Goal: Information Seeking & Learning: Learn about a topic

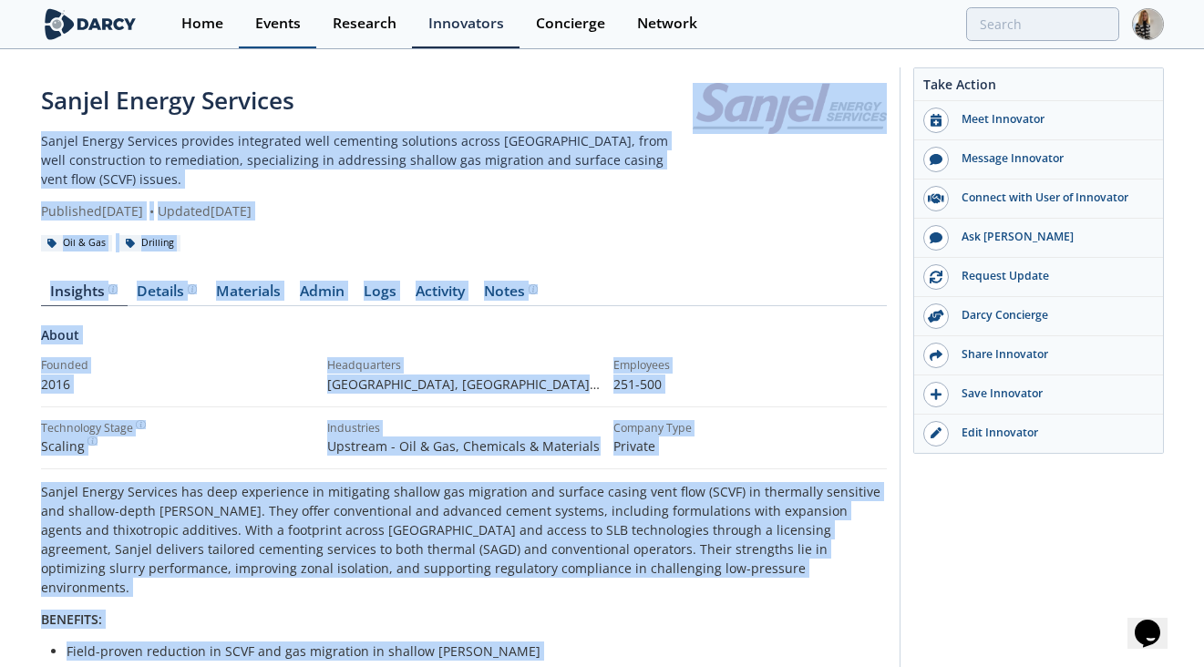
click at [282, 24] on div "Events" at bounding box center [278, 23] width 46 height 15
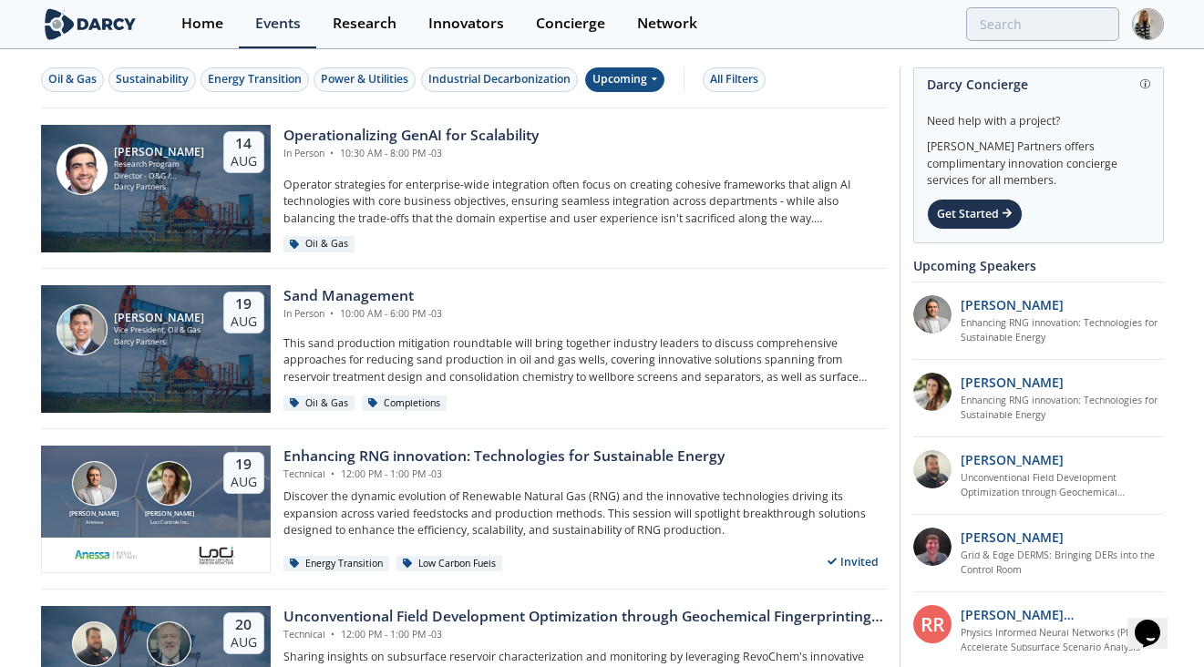
click at [643, 80] on div "Upcoming" at bounding box center [624, 79] width 79 height 25
click at [627, 137] on div "Past" at bounding box center [647, 139] width 113 height 29
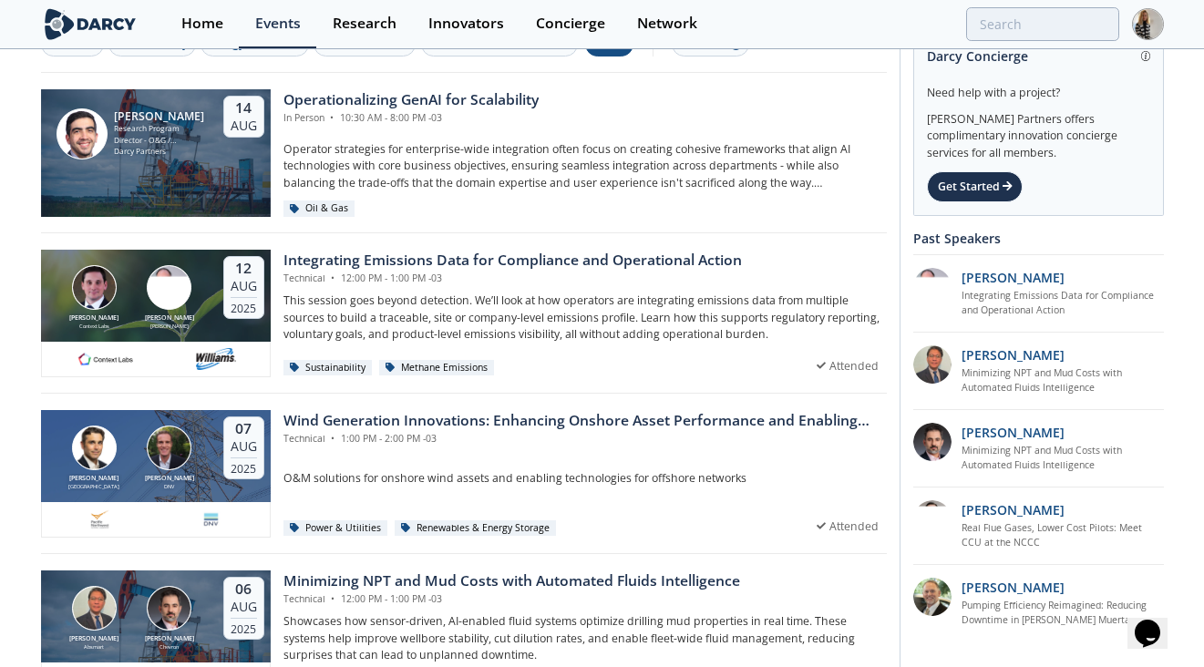
scroll to position [37, 0]
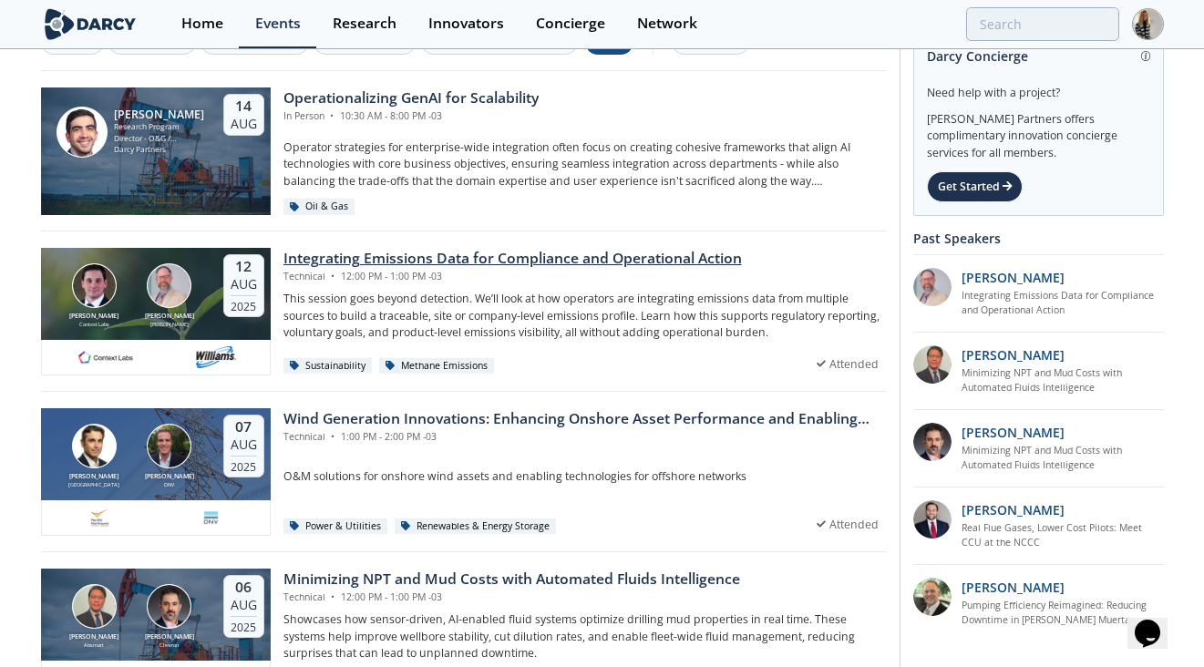
click at [647, 258] on div "Integrating Emissions Data for Compliance and Operational Action" at bounding box center [512, 259] width 459 height 22
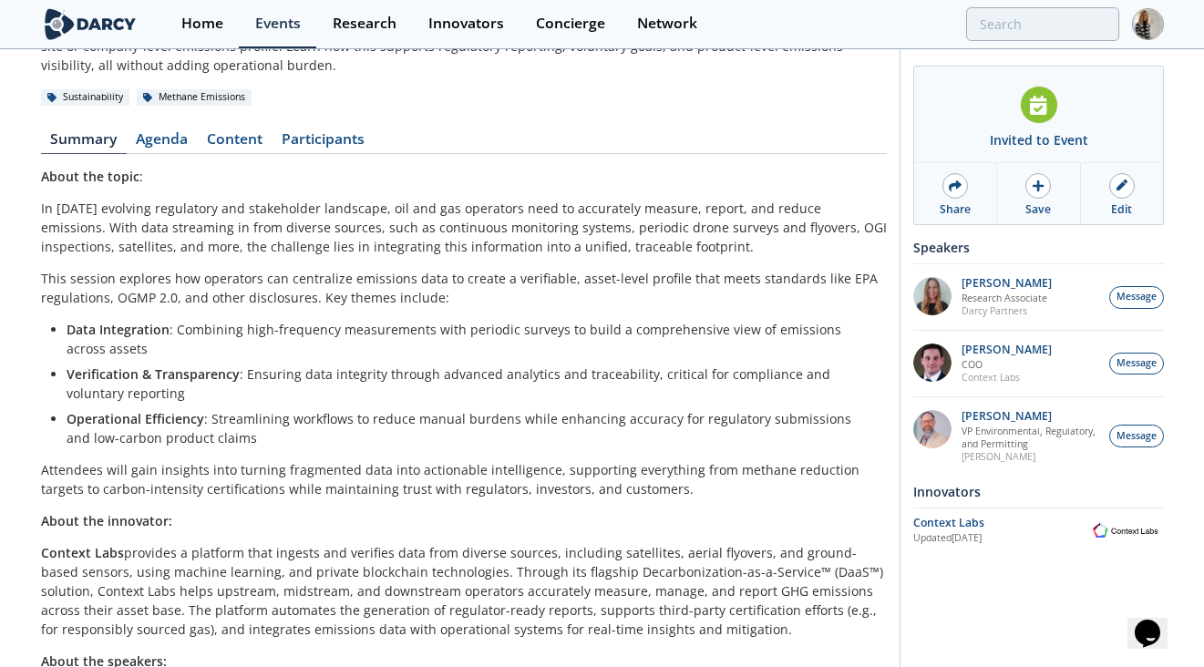
scroll to position [139, 0]
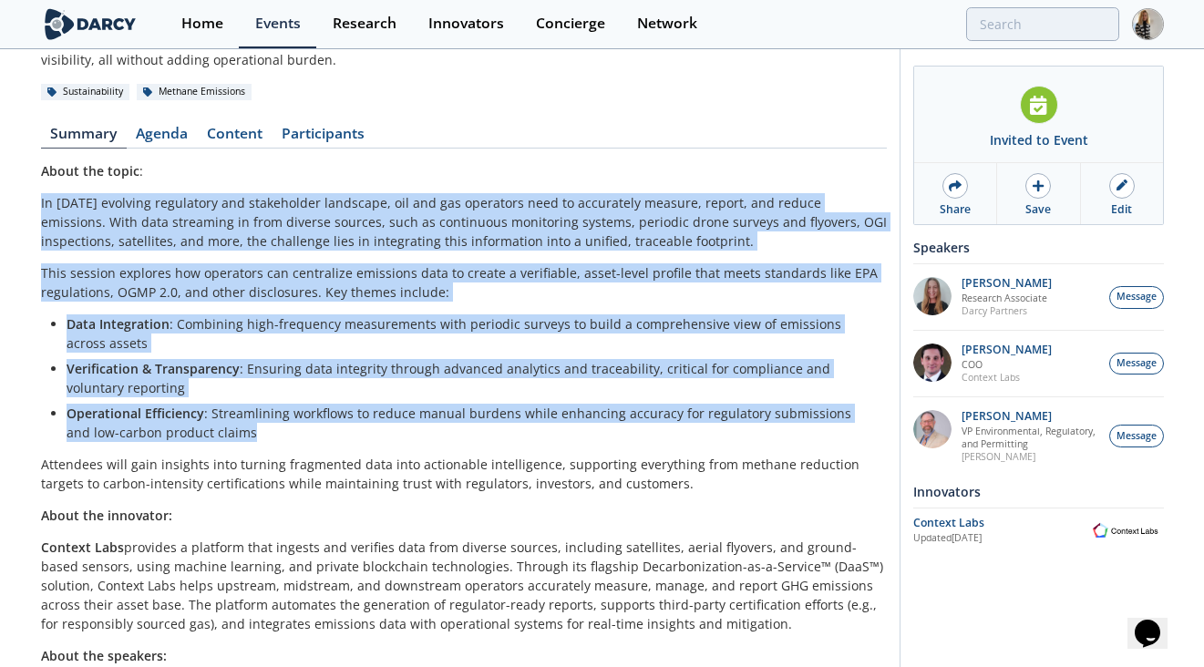
drag, startPoint x: 225, startPoint y: 427, endPoint x: 37, endPoint y: 202, distance: 292.5
click at [37, 202] on div "Integrating Emissions Data for Compliance and Operational Action Technical • Au…" at bounding box center [602, 409] width 1204 height 995
copy div "In today’s evolving regulatory and stakeholder landscape, oil and gas operators…"
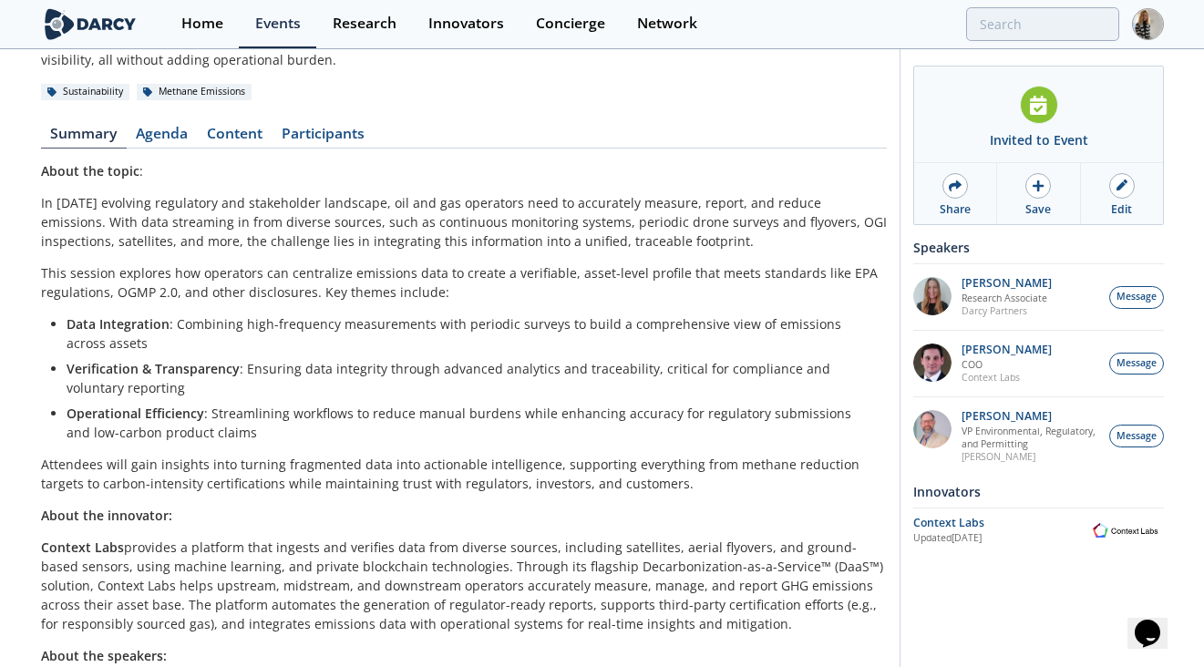
click at [395, 242] on p "In today’s evolving regulatory and stakeholder landscape, oil and gas operators…" at bounding box center [464, 221] width 846 height 57
drag, startPoint x: 652, startPoint y: 239, endPoint x: 25, endPoint y: 200, distance: 628.4
click at [25, 200] on div "Integrating Emissions Data for Compliance and Operational Action Technical • Au…" at bounding box center [602, 409] width 1204 height 995
copy p "In today’s evolving regulatory and stakeholder landscape, oil and gas operators…"
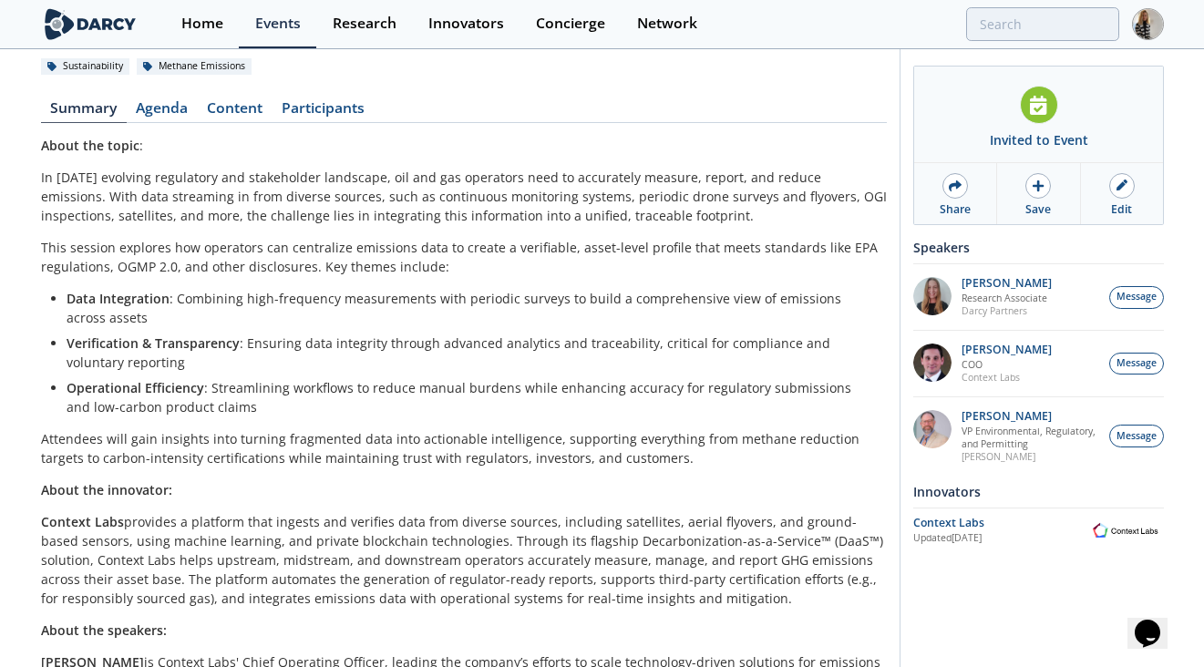
scroll to position [177, 0]
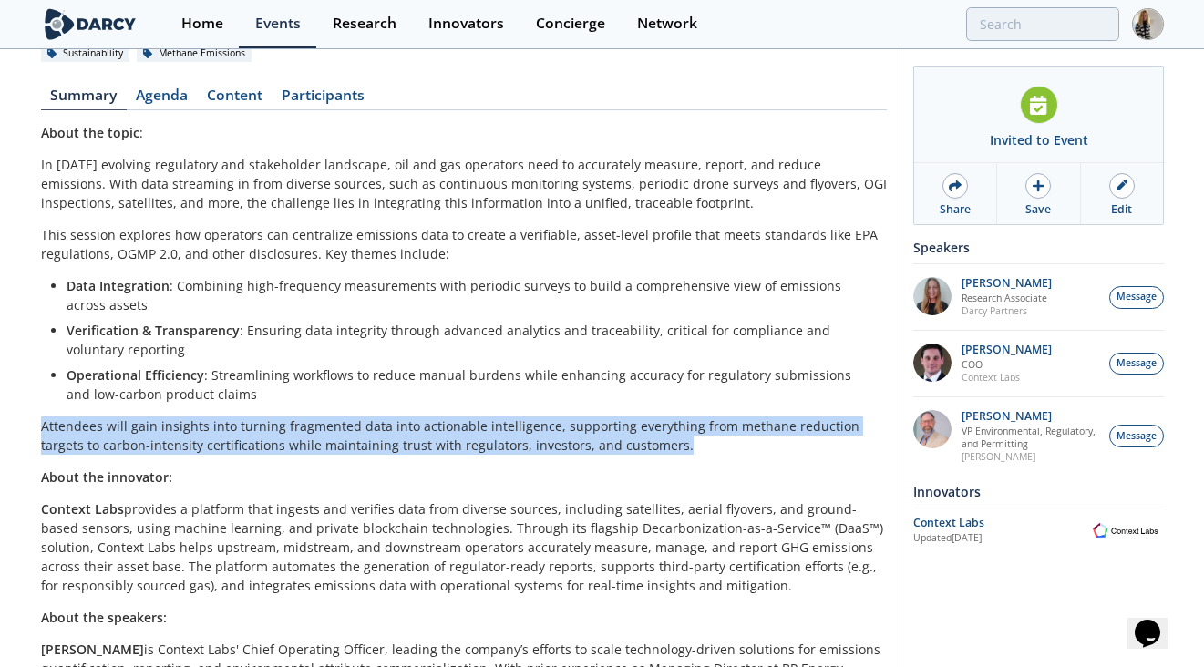
drag, startPoint x: 40, startPoint y: 428, endPoint x: 644, endPoint y: 452, distance: 603.9
click at [644, 452] on p "Attendees will gain insights into turning fragmented data into actionable intel…" at bounding box center [464, 436] width 846 height 38
copy p "Attendees will gain insights into turning fragmented data into actionable intel…"
click at [280, 21] on div "Events" at bounding box center [278, 23] width 46 height 15
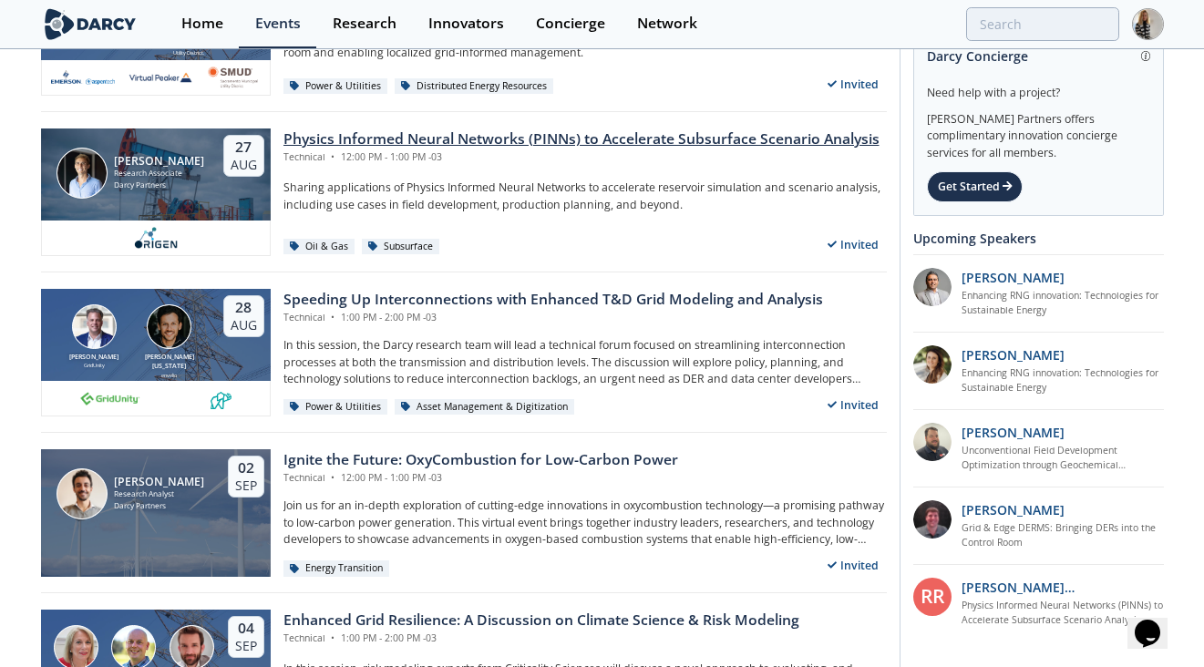
scroll to position [807, 0]
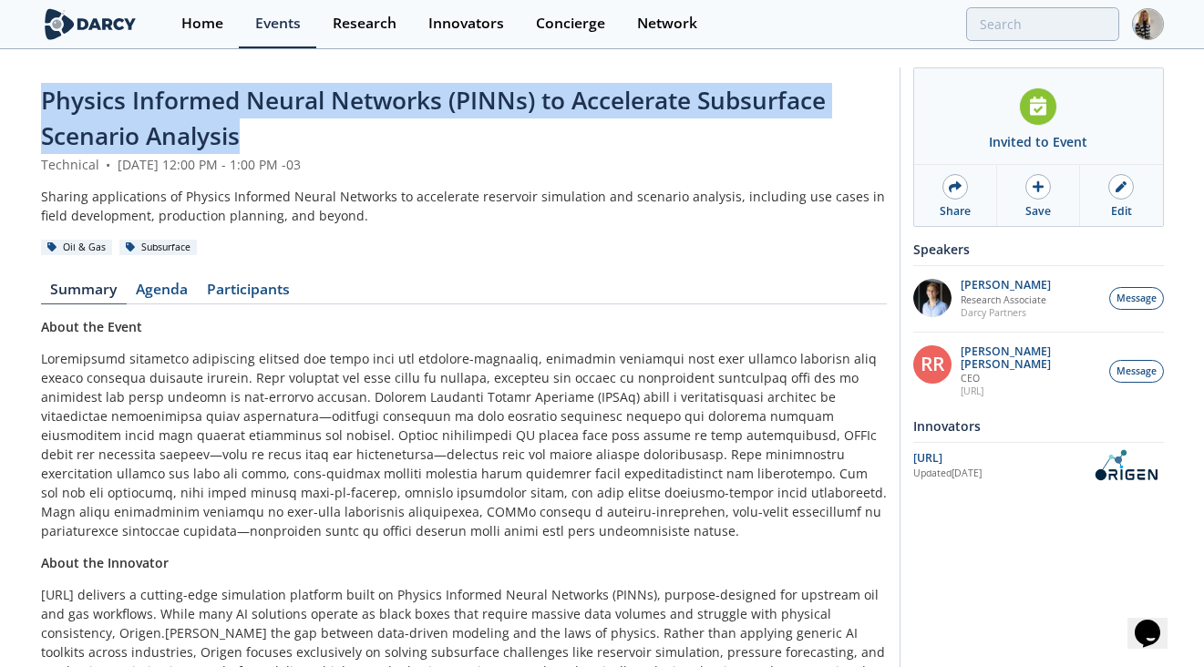
drag, startPoint x: 241, startPoint y: 138, endPoint x: 44, endPoint y: 108, distance: 199.0
click at [44, 108] on div "Physics Informed Neural Networks (PINNs) to Accelerate Subsurface Scenario Anal…" at bounding box center [464, 119] width 846 height 72
copy span "Physics Informed Neural Networks (PINNs) to Accelerate Subsurface Scenario Anal…"
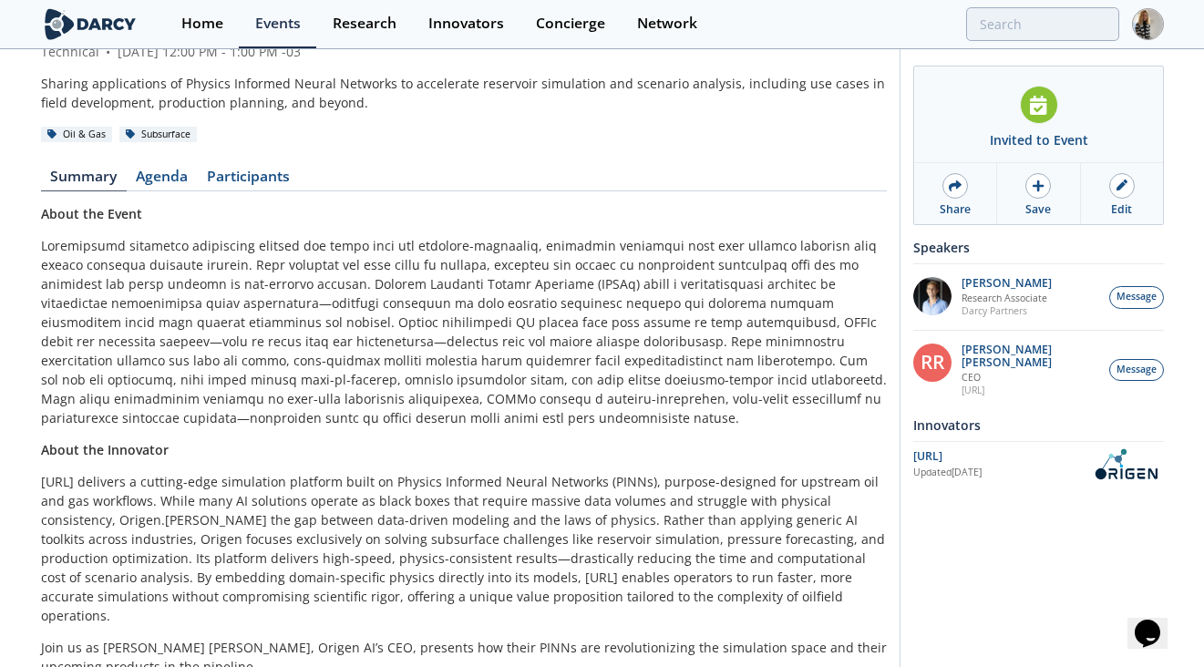
scroll to position [117, 0]
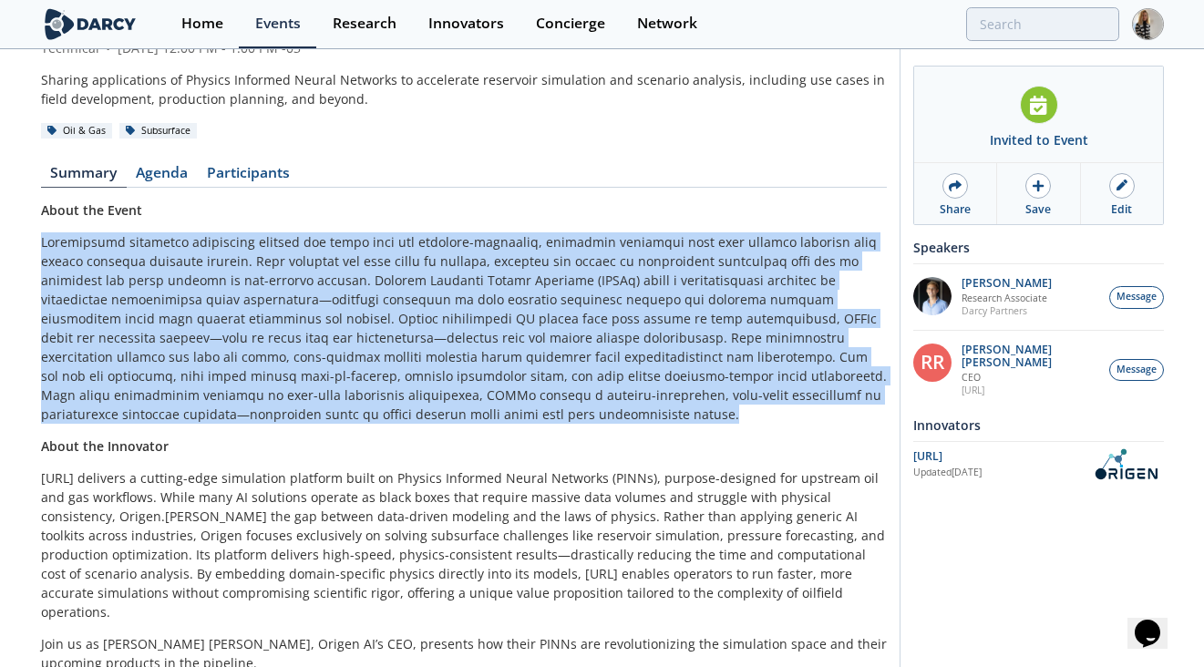
drag, startPoint x: 239, startPoint y: 411, endPoint x: 26, endPoint y: 245, distance: 270.2
click at [26, 245] on div "Physics Informed Neural Networks (PINNs) to Accelerate Subsurface Scenario Anal…" at bounding box center [602, 351] width 1204 height 834
copy p "Traditional reservoir simulation methods are often slow and resource-intensive,…"
click at [280, 23] on div "Events" at bounding box center [278, 23] width 46 height 15
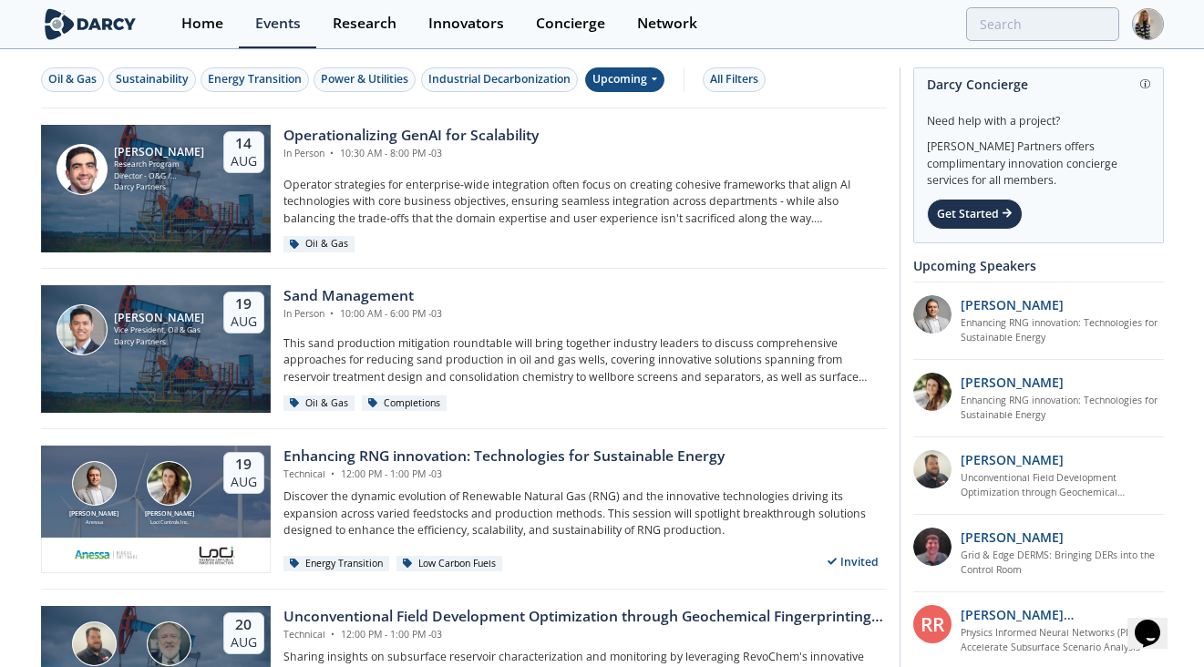
click at [655, 76] on icon at bounding box center [653, 78] width 7 height 11
click at [629, 137] on div "Past" at bounding box center [647, 139] width 113 height 29
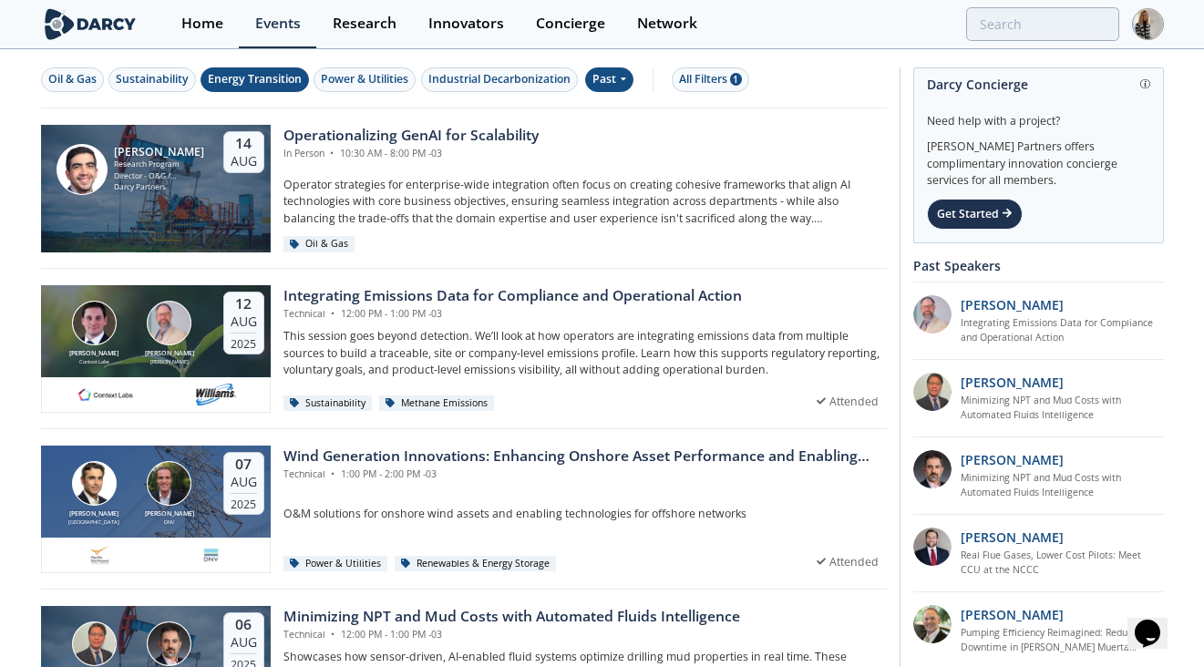
click at [263, 86] on div "Energy Transition" at bounding box center [255, 79] width 94 height 16
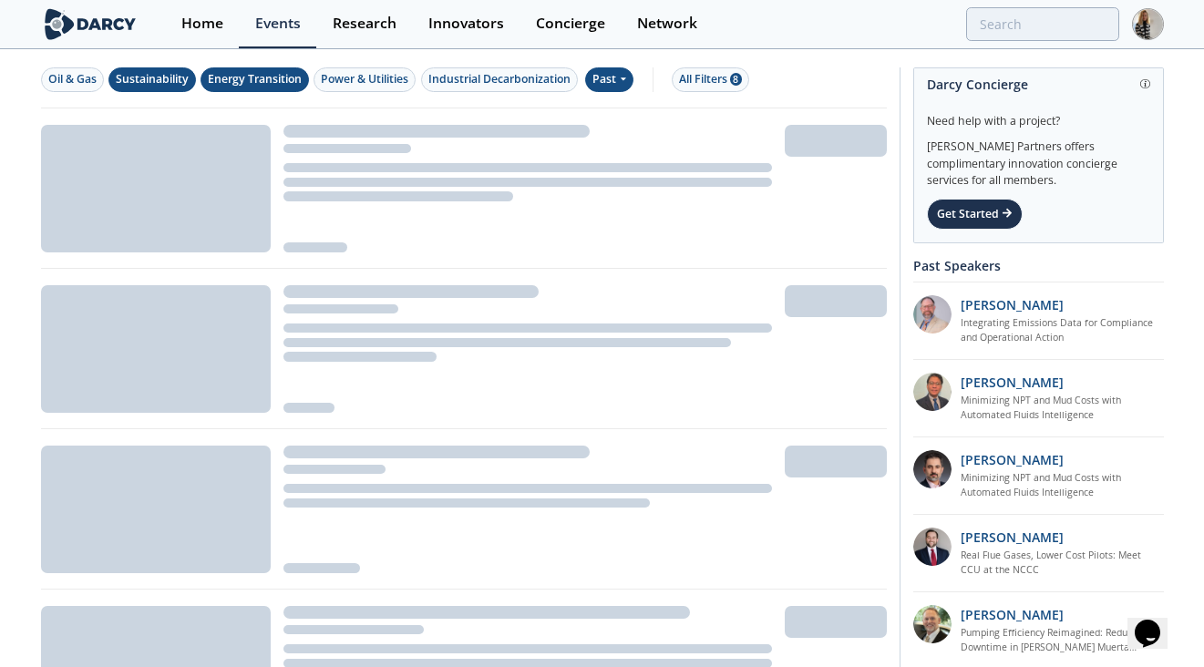
click at [132, 76] on div "Sustainability" at bounding box center [152, 79] width 73 height 16
click at [65, 75] on div "Oil & Gas" at bounding box center [72, 79] width 48 height 16
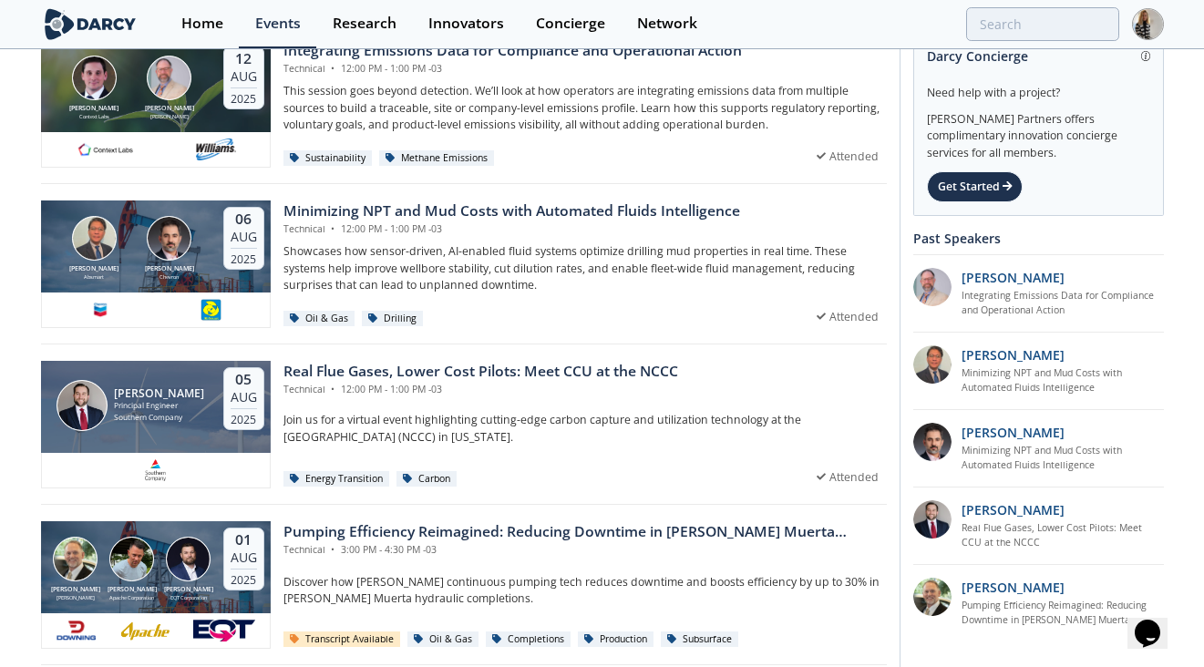
scroll to position [247, 0]
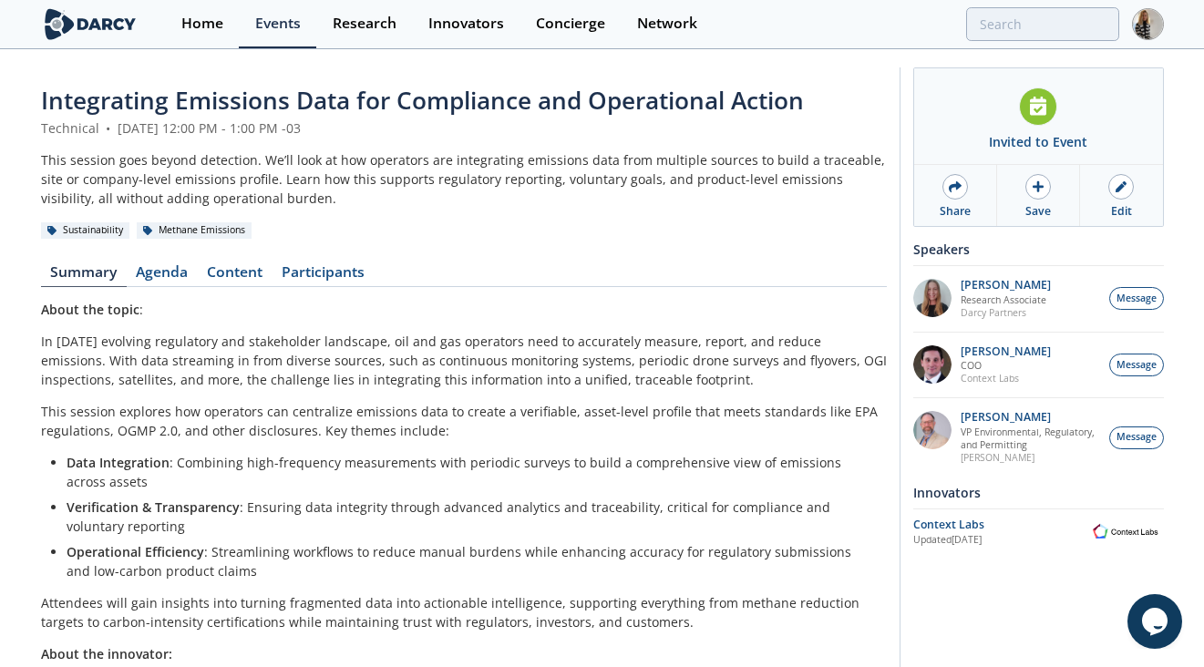
click at [493, 101] on span "Integrating Emissions Data for Compliance and Operational Action" at bounding box center [422, 100] width 763 height 33
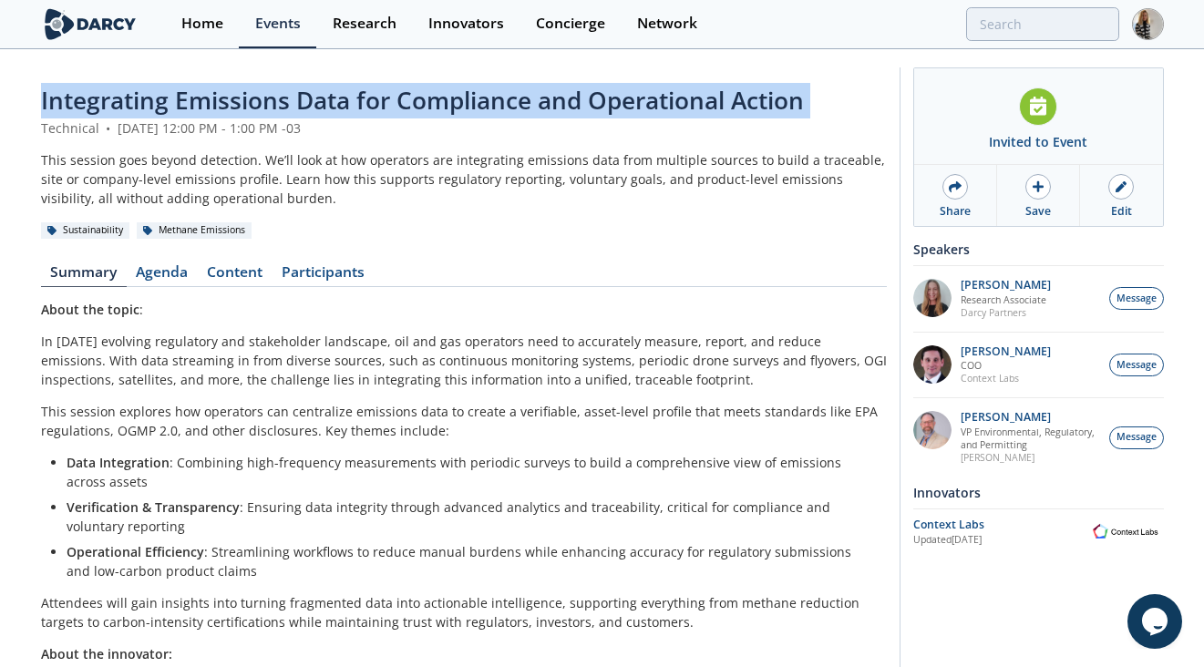
click at [493, 101] on span "Integrating Emissions Data for Compliance and Operational Action" at bounding box center [422, 100] width 763 height 33
copy header "Integrating Emissions Data for Compliance and Operational Action"
click at [250, 265] on link "Content" at bounding box center [235, 276] width 75 height 22
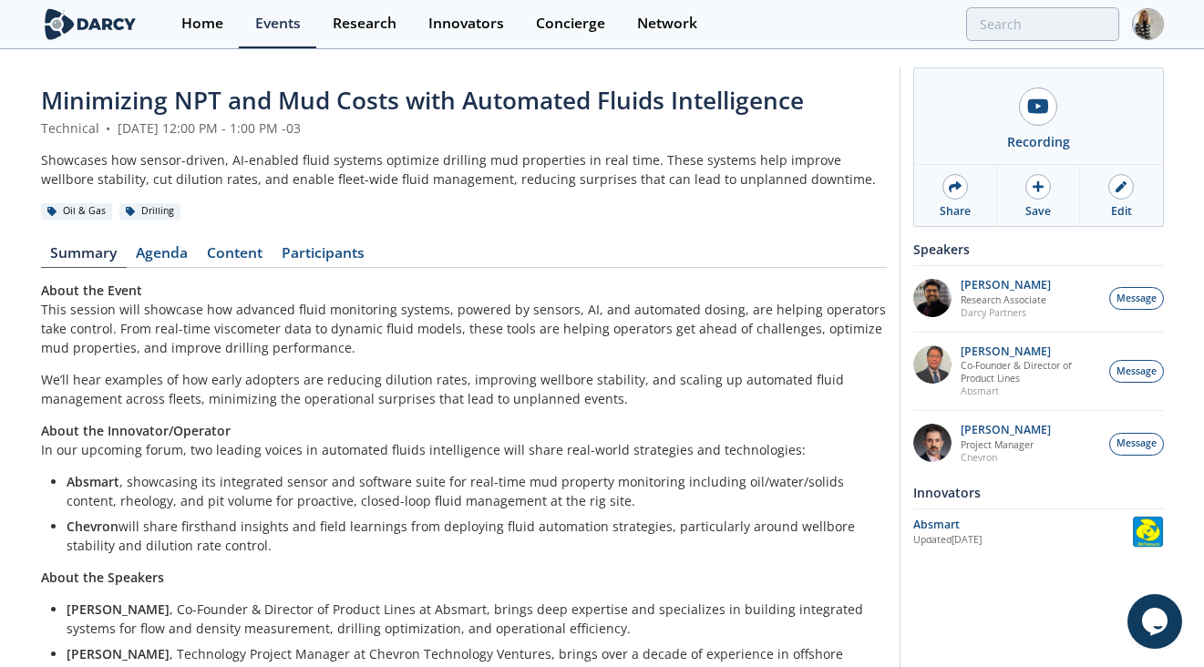
click at [516, 98] on span "Minimizing NPT and Mud Costs with Automated Fluids Intelligence" at bounding box center [422, 100] width 763 height 33
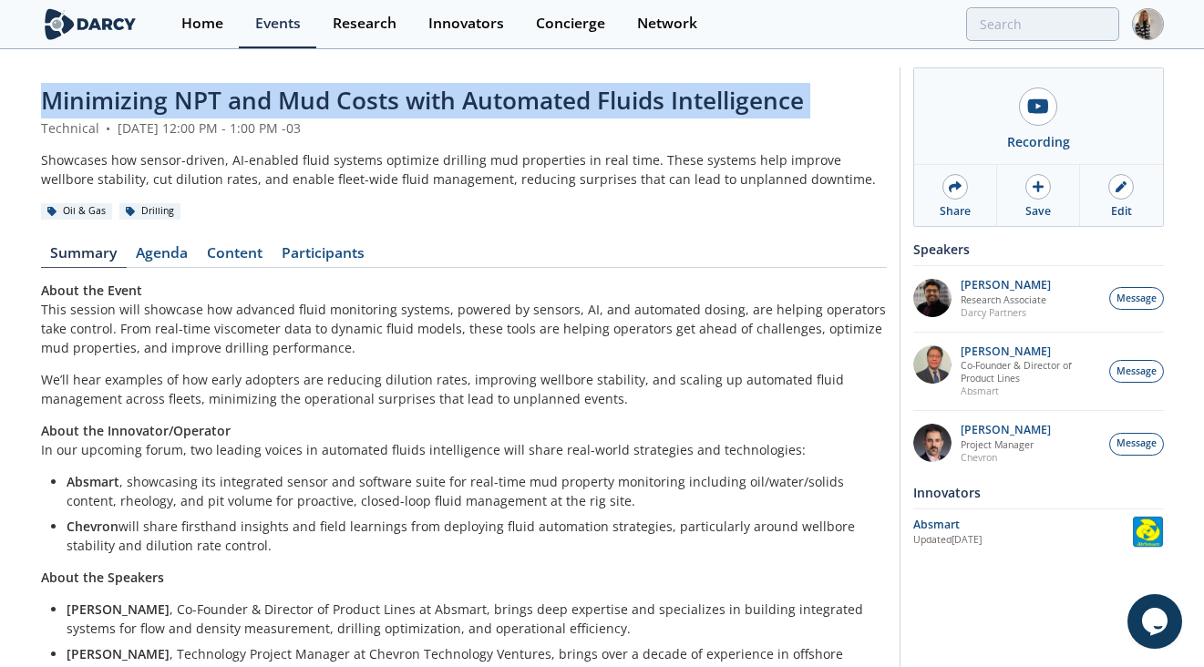
click at [516, 98] on span "Minimizing NPT and Mud Costs with Automated Fluids Intelligence" at bounding box center [422, 100] width 763 height 33
copy header "Minimizing NPT and Mud Costs with Automated Fluids Intelligence"
click at [245, 253] on link "Content" at bounding box center [235, 257] width 75 height 22
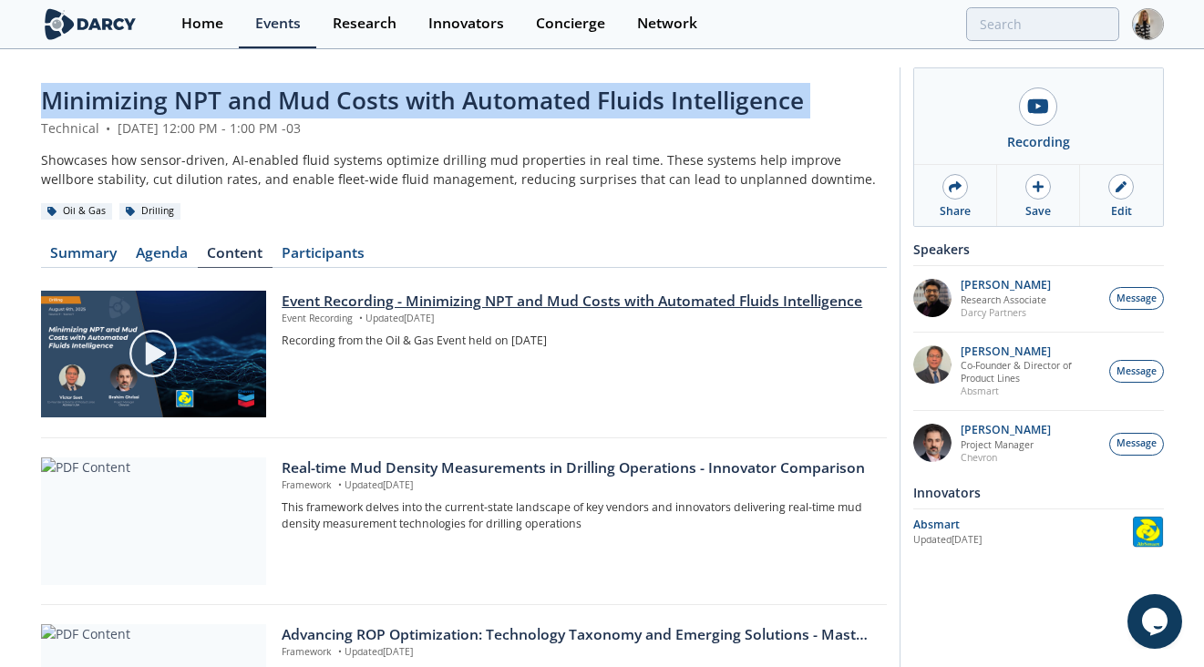
click at [354, 298] on div "Event Recording - Minimizing NPT and Mud Costs with Automated Fluids Intelligen…" at bounding box center [578, 302] width 592 height 22
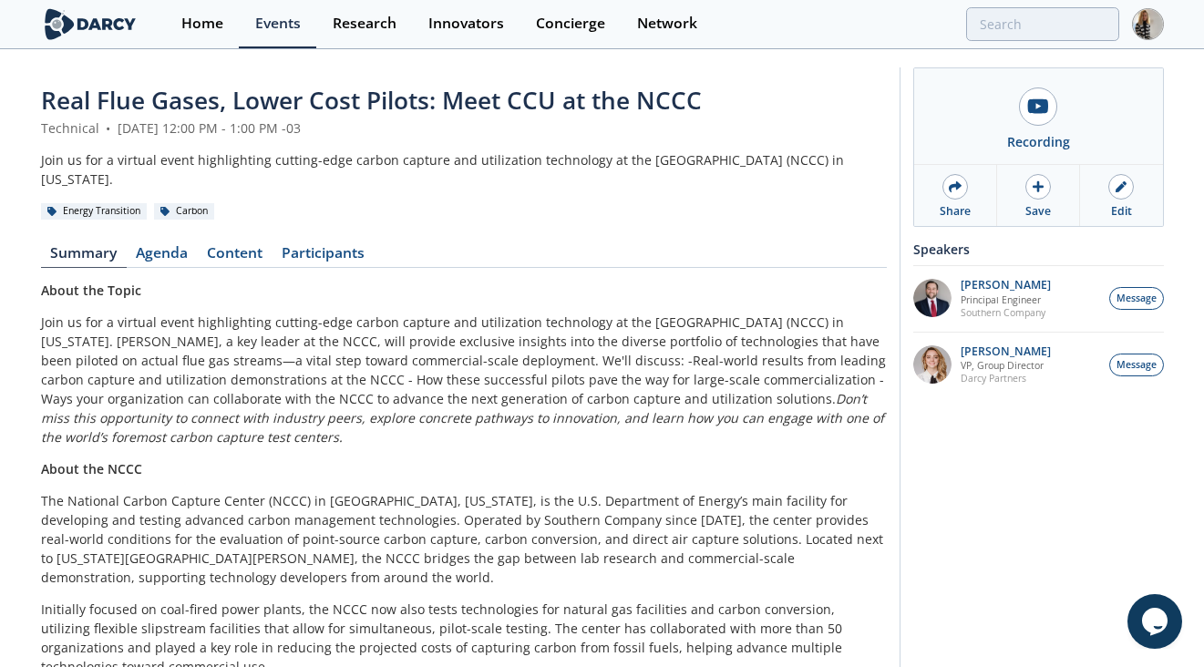
click at [391, 103] on span "Real Flue Gases, Lower Cost Pilots: Meet CCU at the NCCC" at bounding box center [371, 100] width 661 height 33
click at [391, 102] on span "Real Flue Gases, Lower Cost Pilots: Meet CCU at the NCCC" at bounding box center [371, 100] width 661 height 33
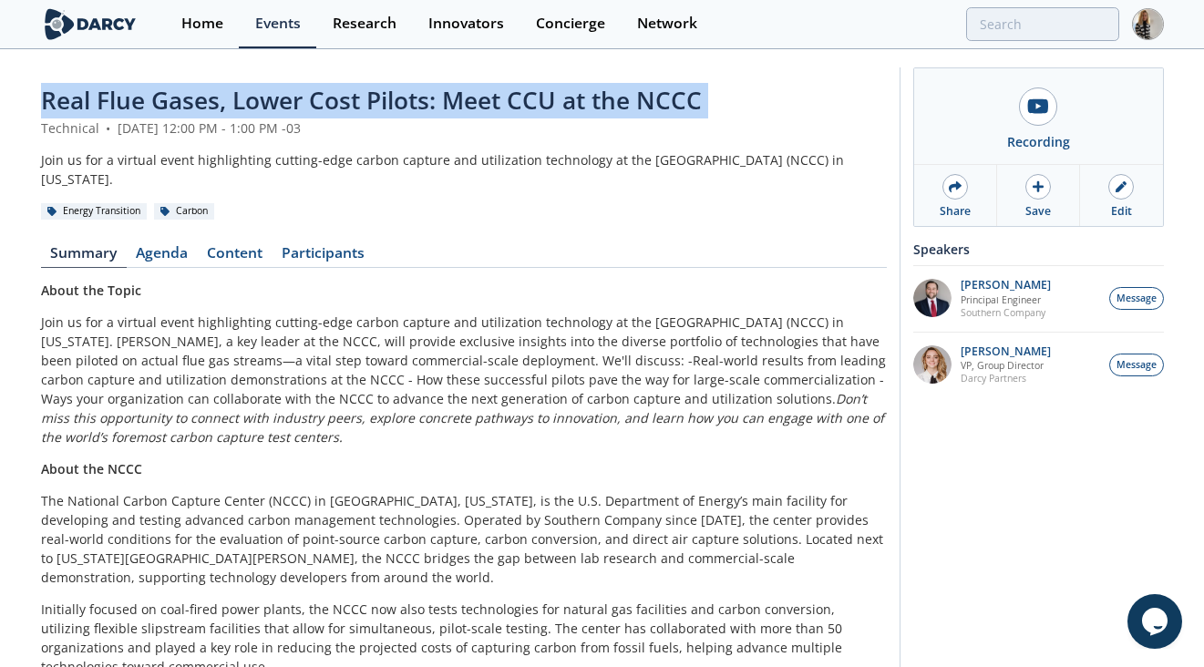
click at [391, 102] on span "Real Flue Gases, Lower Cost Pilots: Meet CCU at the NCCC" at bounding box center [371, 100] width 661 height 33
copy header "Real Flue Gases, Lower Cost Pilots: Meet CCU at the NCCC"
click at [248, 256] on link "Content" at bounding box center [235, 257] width 75 height 22
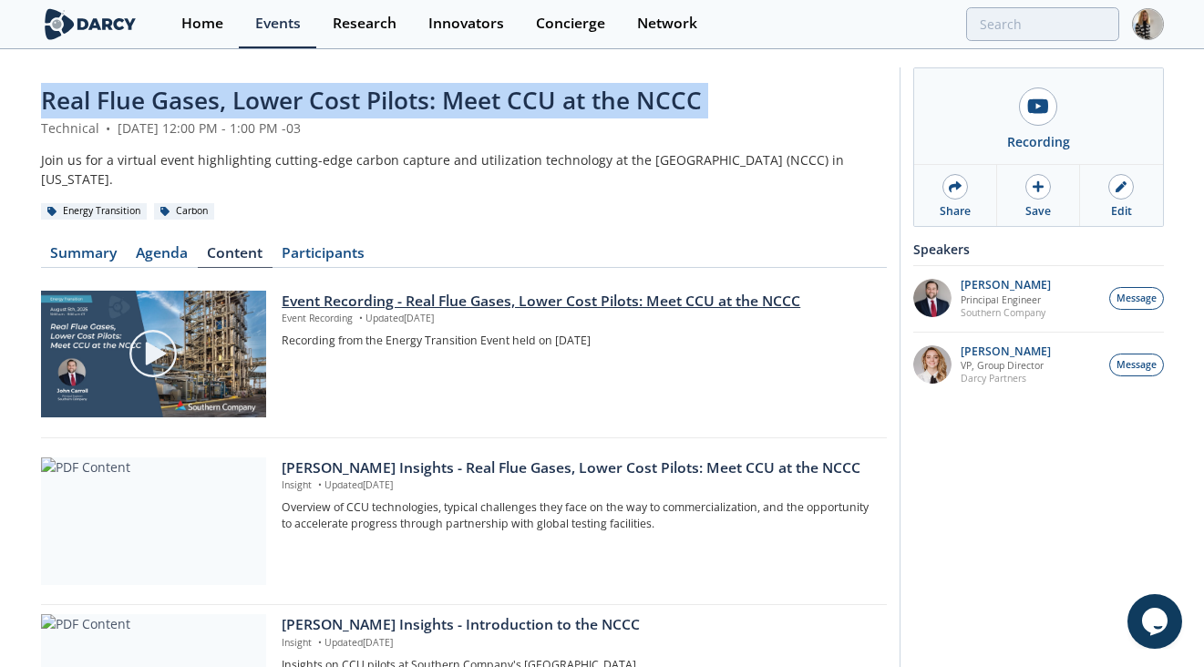
click at [402, 302] on div "Event Recording - Real Flue Gases, Lower Cost Pilots: Meet CCU at the NCCC" at bounding box center [578, 302] width 592 height 22
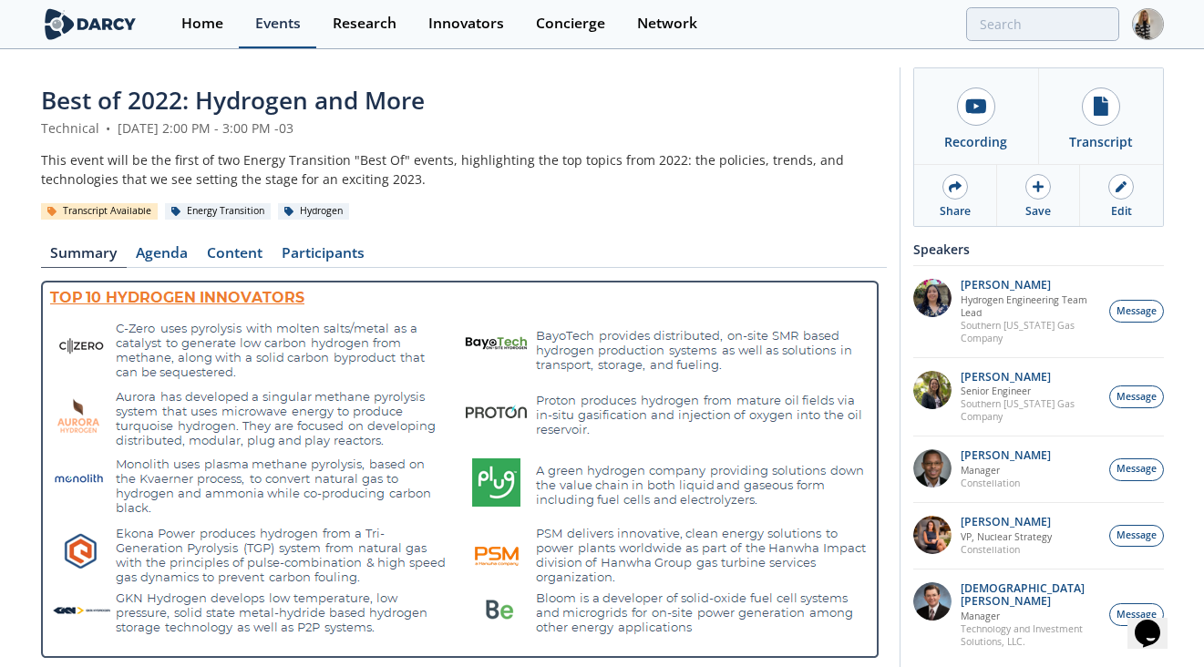
click at [278, 19] on div "Events" at bounding box center [278, 23] width 46 height 15
